Goal: Navigation & Orientation: Find specific page/section

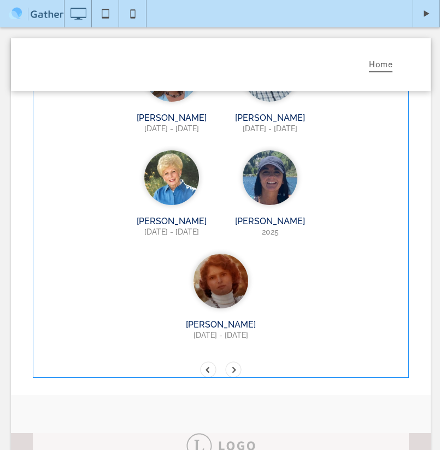
click at [235, 265] on span at bounding box center [221, 69] width 376 height 617
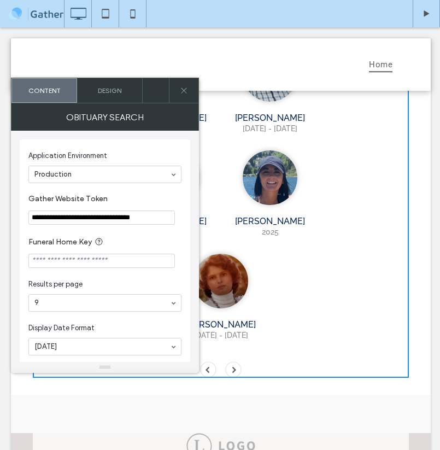
click at [235, 362] on span at bounding box center [233, 370] width 16 height 16
click at [236, 362] on span at bounding box center [233, 370] width 16 height 16
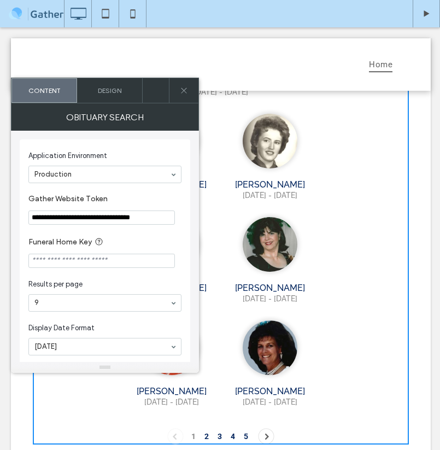
click at [232, 432] on li "4" at bounding box center [233, 436] width 4 height 9
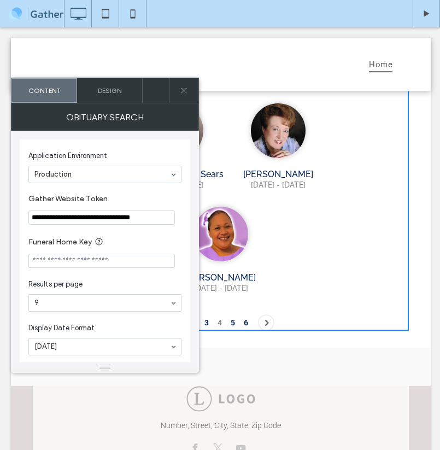
scroll to position [341, 0]
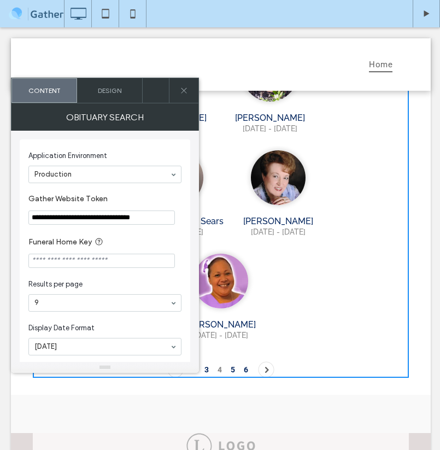
click at [246, 365] on li "6" at bounding box center [246, 369] width 4 height 9
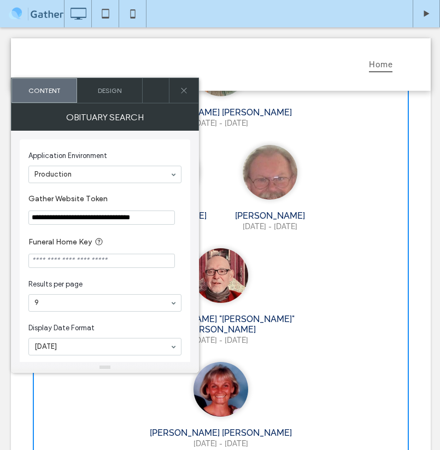
scroll to position [547, 0]
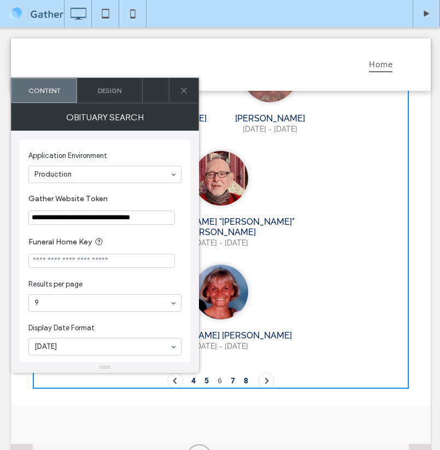
click at [246, 376] on li "8" at bounding box center [246, 380] width 4 height 9
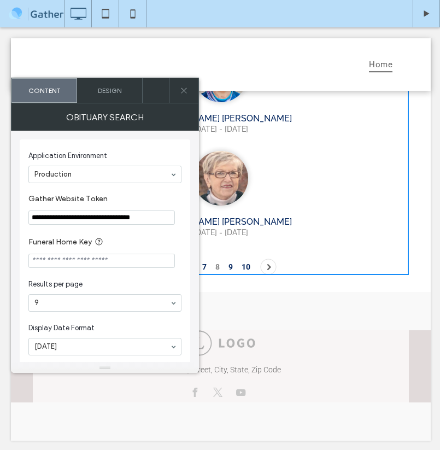
scroll to position [444, 0]
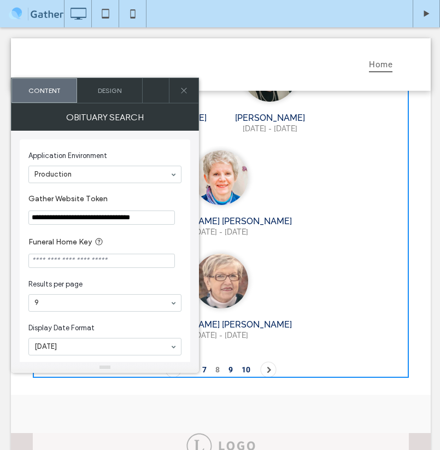
click at [246, 365] on li "10" at bounding box center [246, 369] width 9 height 9
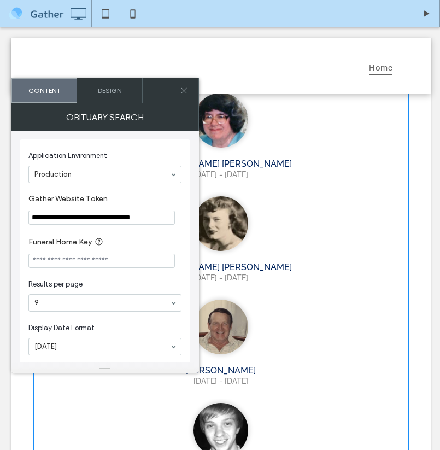
scroll to position [0, 0]
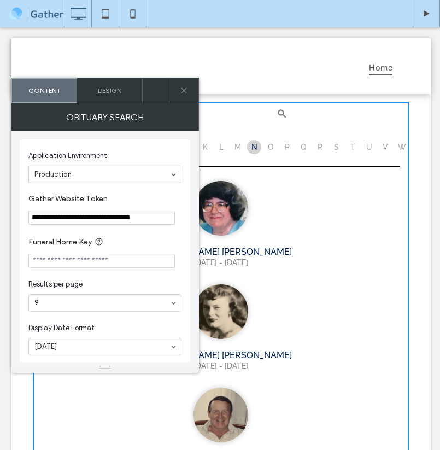
click at [187, 92] on icon at bounding box center [184, 90] width 8 height 8
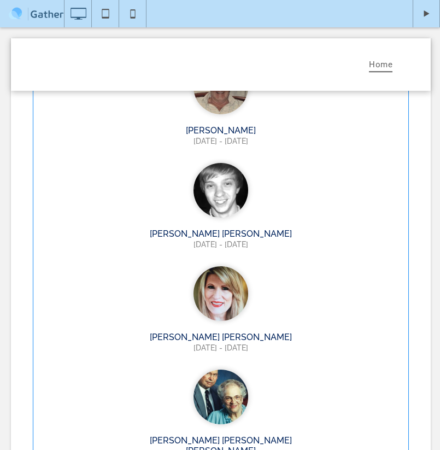
scroll to position [316, 0]
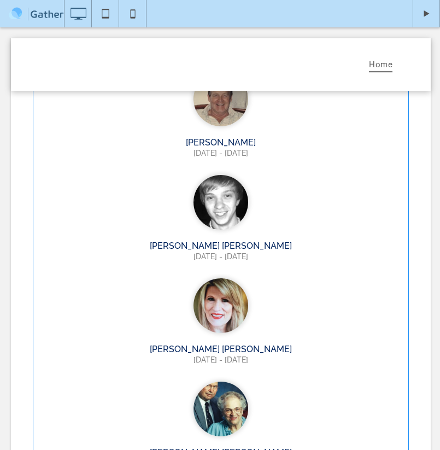
click at [234, 392] on span at bounding box center [221, 255] width 376 height 938
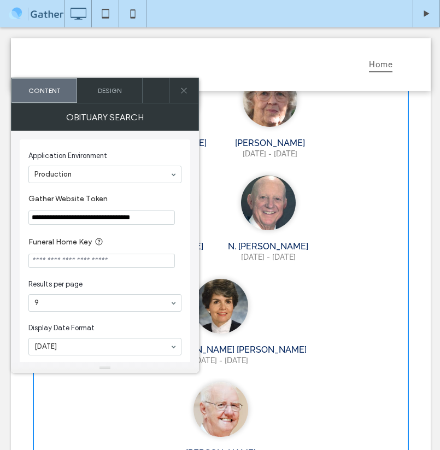
scroll to position [426, 0]
